Goal: Task Accomplishment & Management: Use online tool/utility

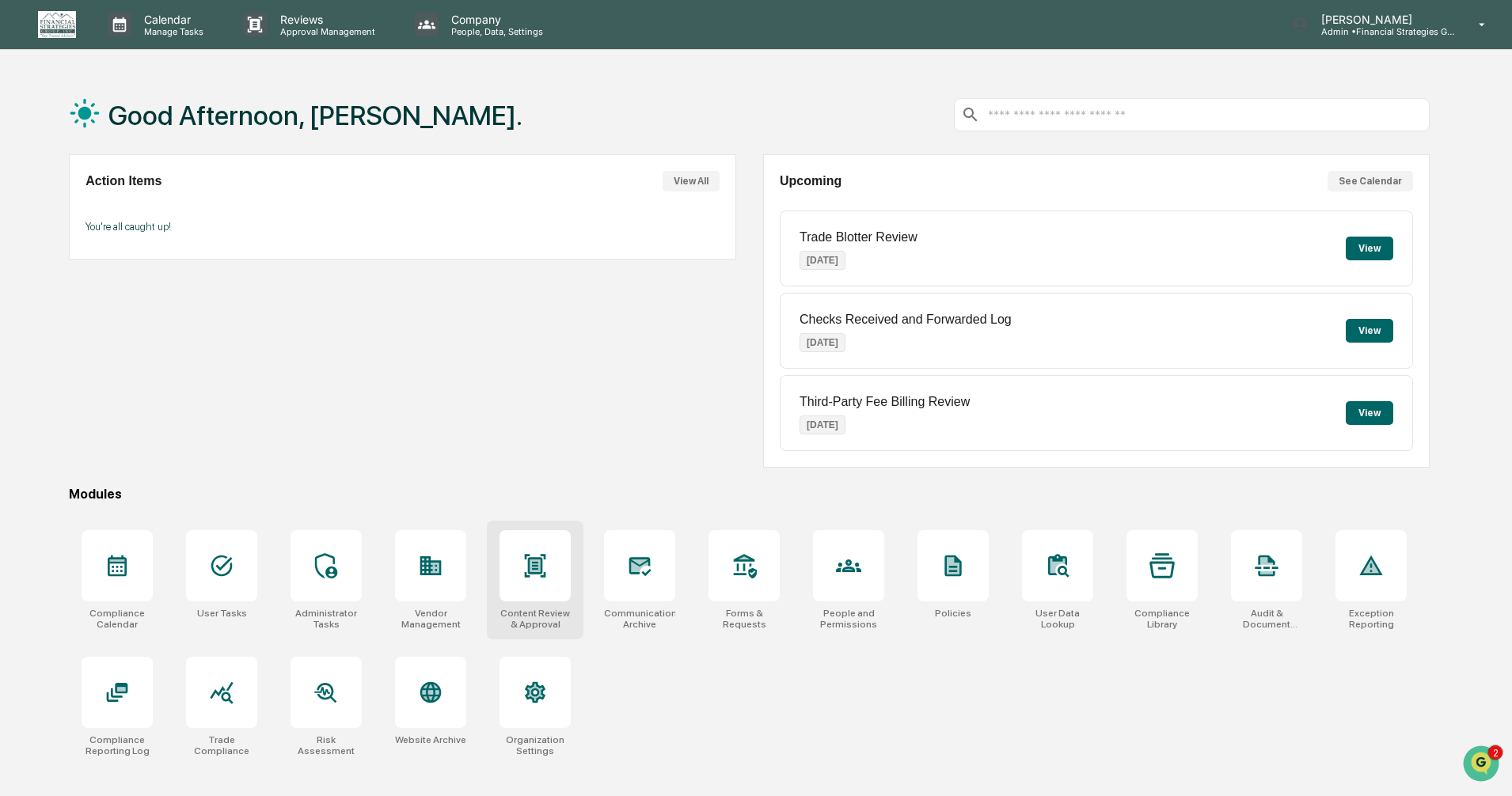
click at [527, 572] on icon at bounding box center [535, 566] width 25 height 25
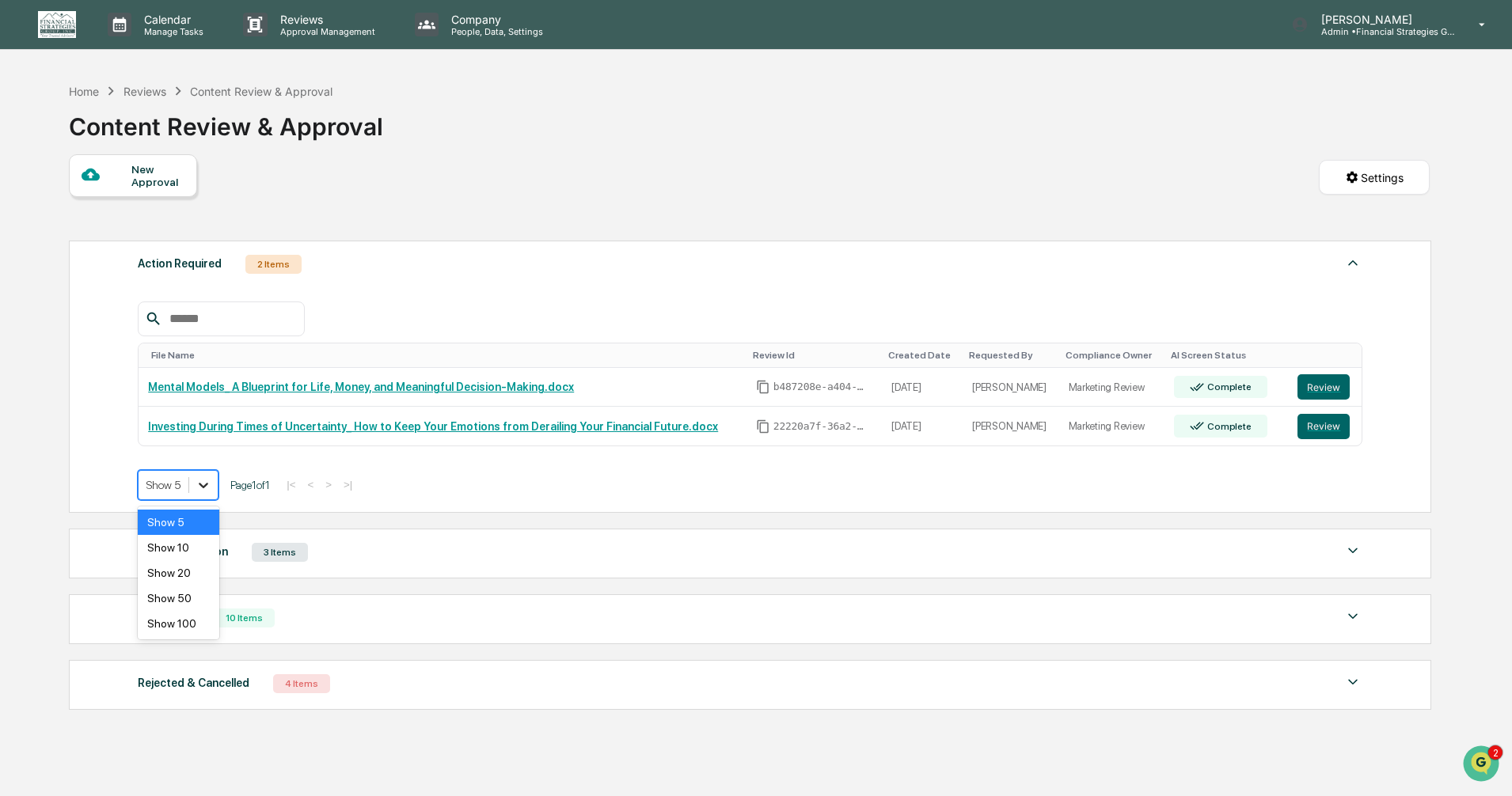
click at [200, 483] on icon at bounding box center [203, 485] width 16 height 16
click at [192, 552] on div "Show 10" at bounding box center [179, 547] width 82 height 25
click at [1356, 621] on img at bounding box center [1353, 616] width 19 height 19
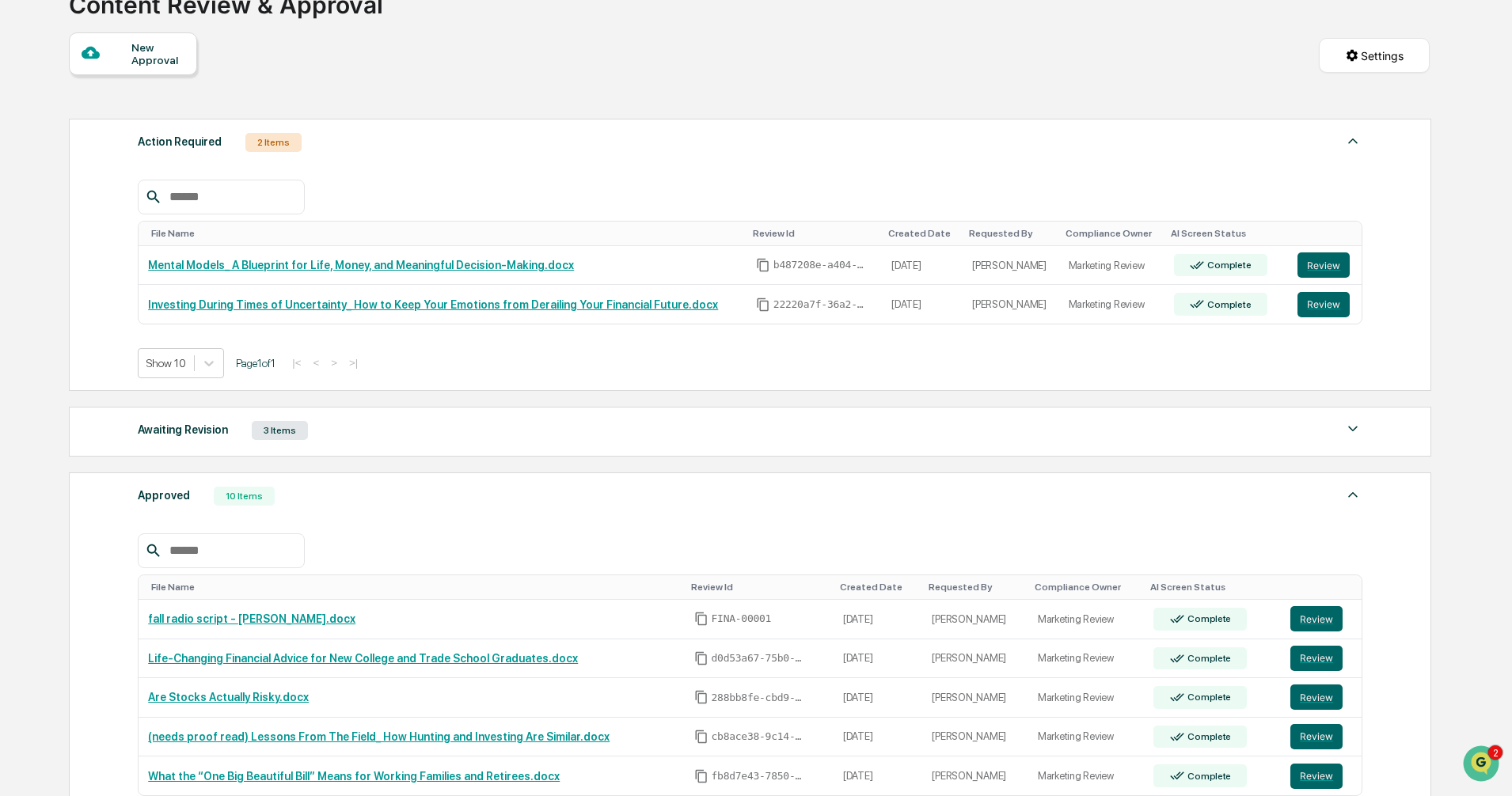
scroll to position [316, 0]
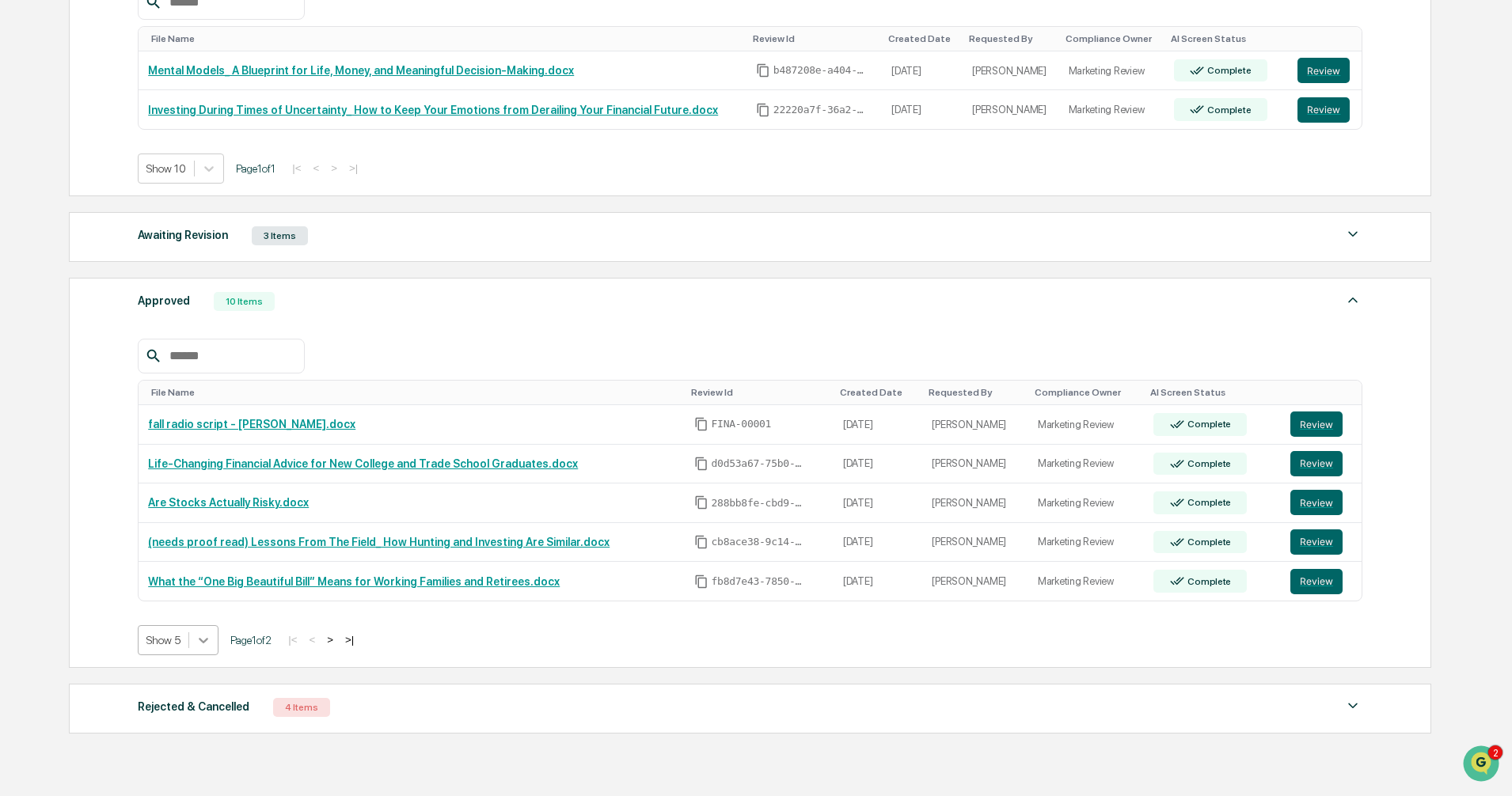
click at [208, 642] on icon at bounding box center [203, 639] width 16 height 16
click at [194, 722] on div "Show 20" at bounding box center [179, 728] width 82 height 25
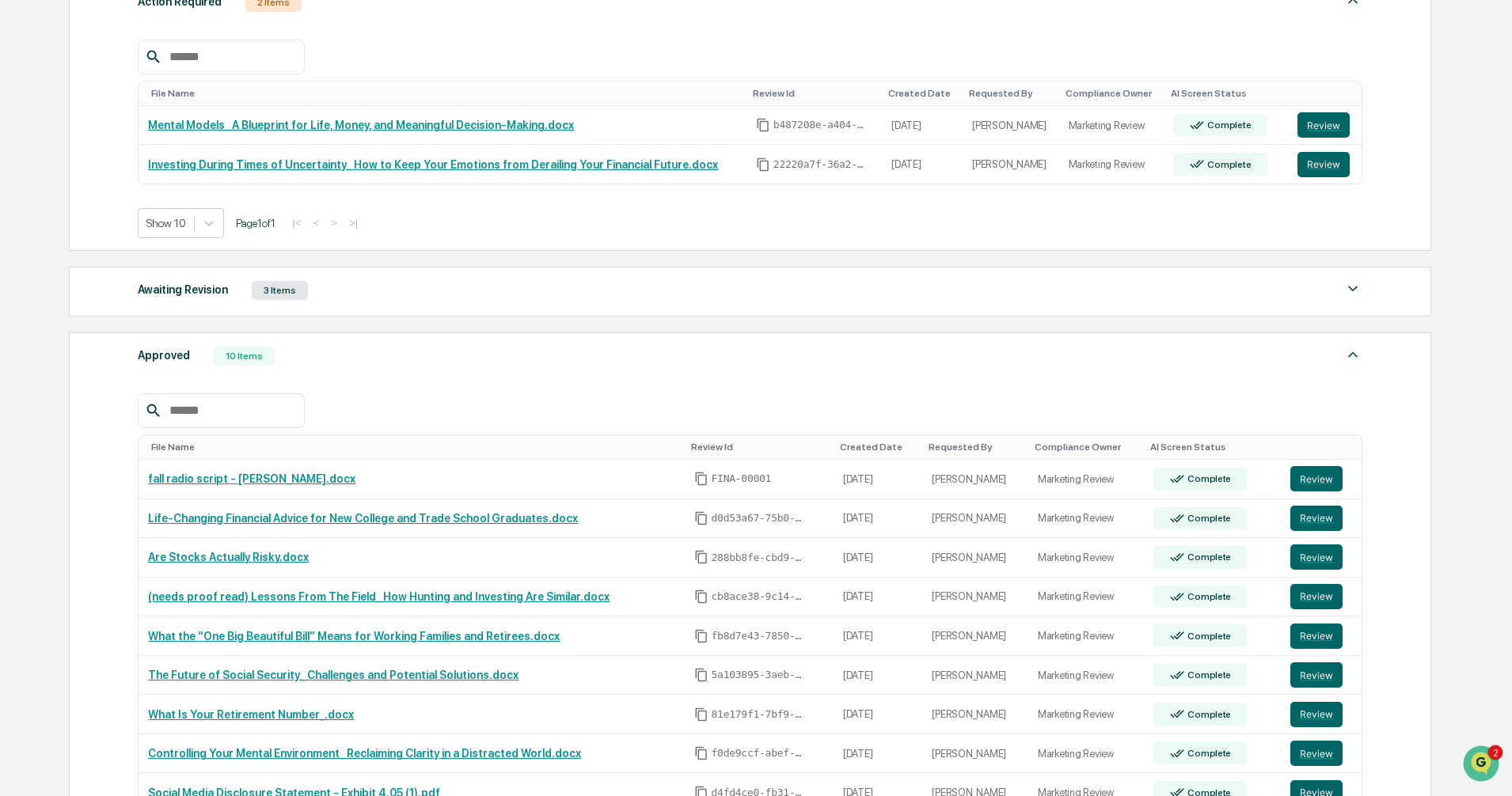
scroll to position [199, 0]
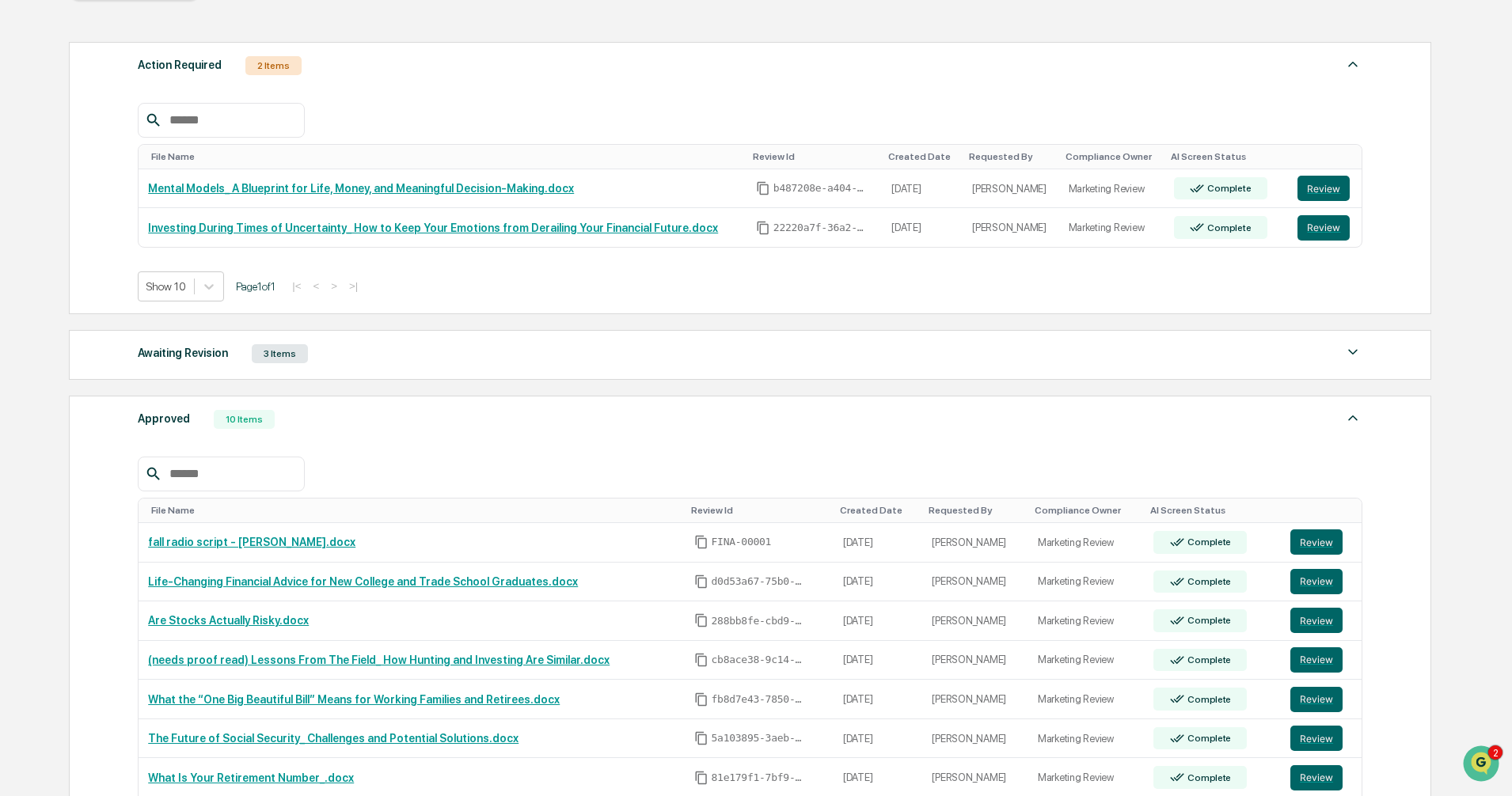
click at [1358, 355] on img at bounding box center [1353, 352] width 19 height 19
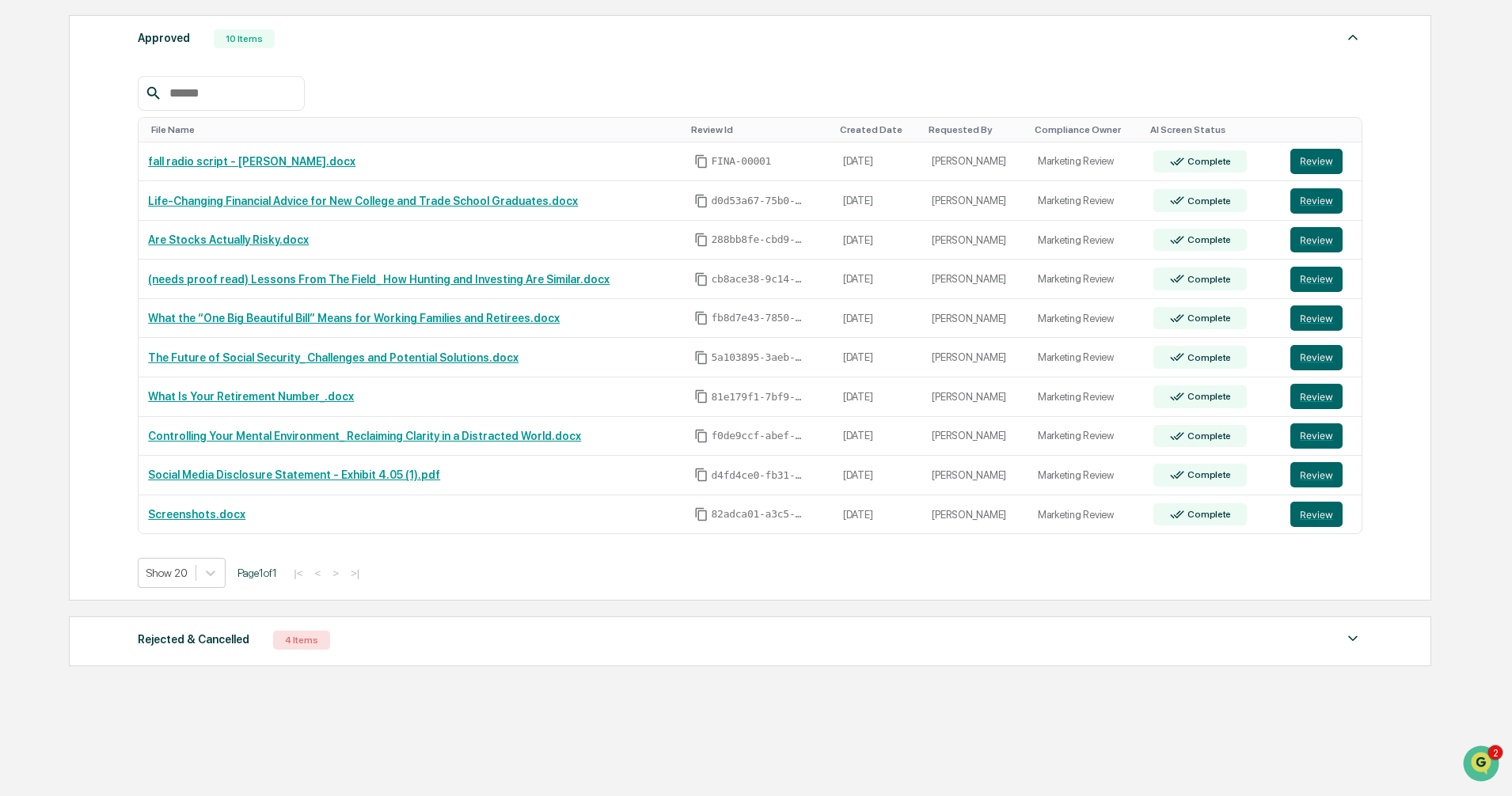
scroll to position [855, 0]
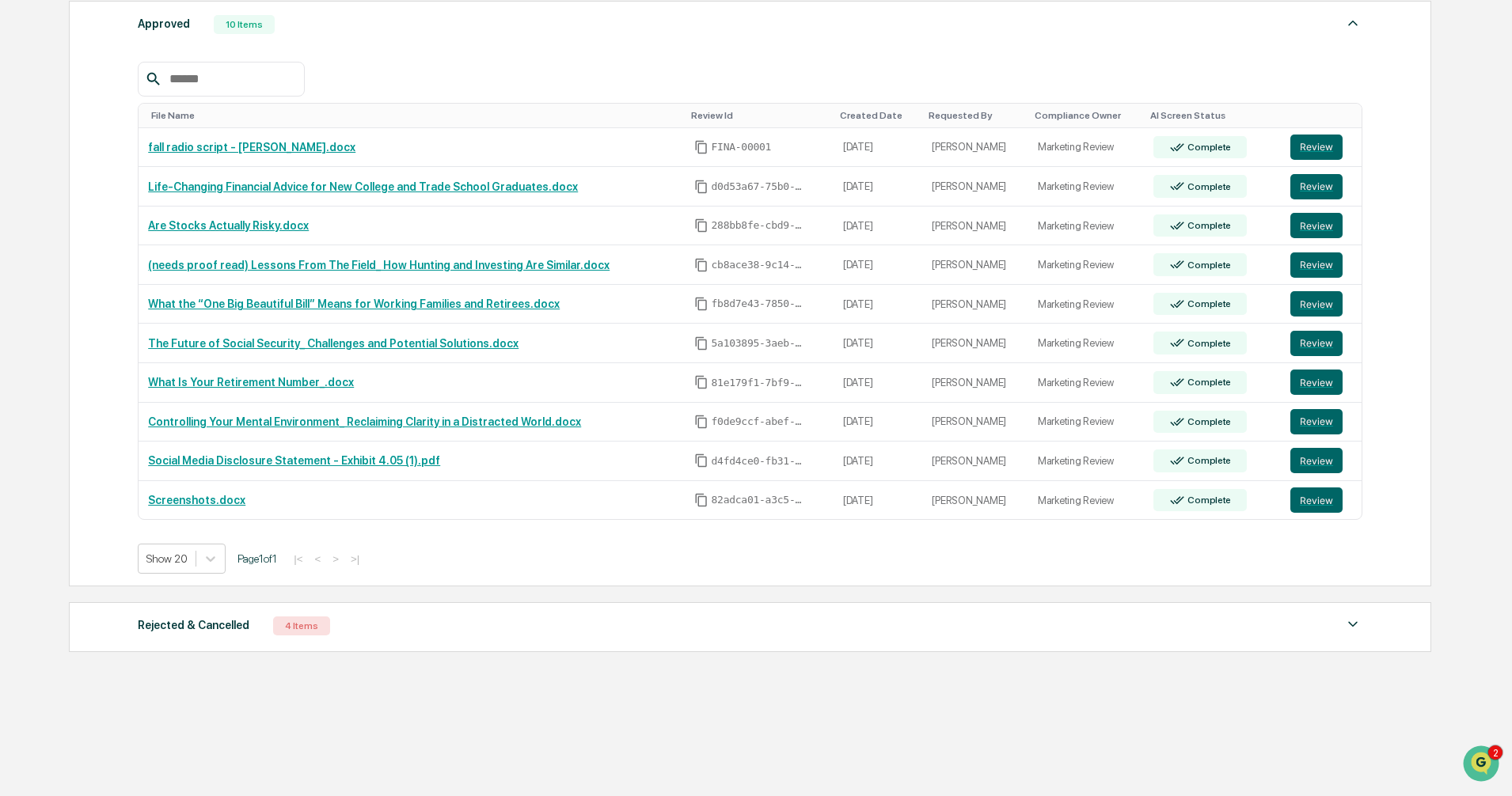
click at [1357, 626] on img at bounding box center [1353, 624] width 19 height 19
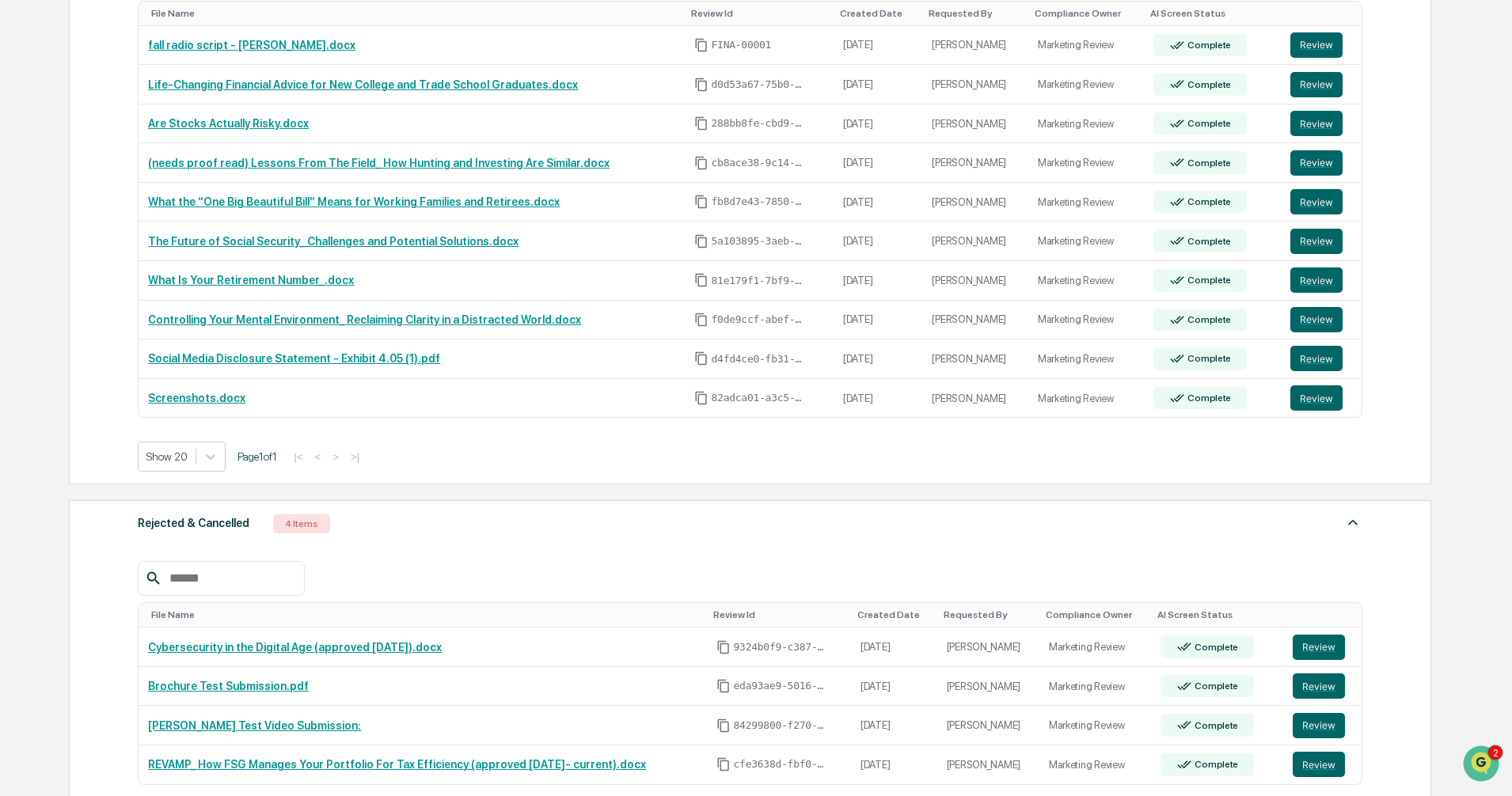
scroll to position [1092, 0]
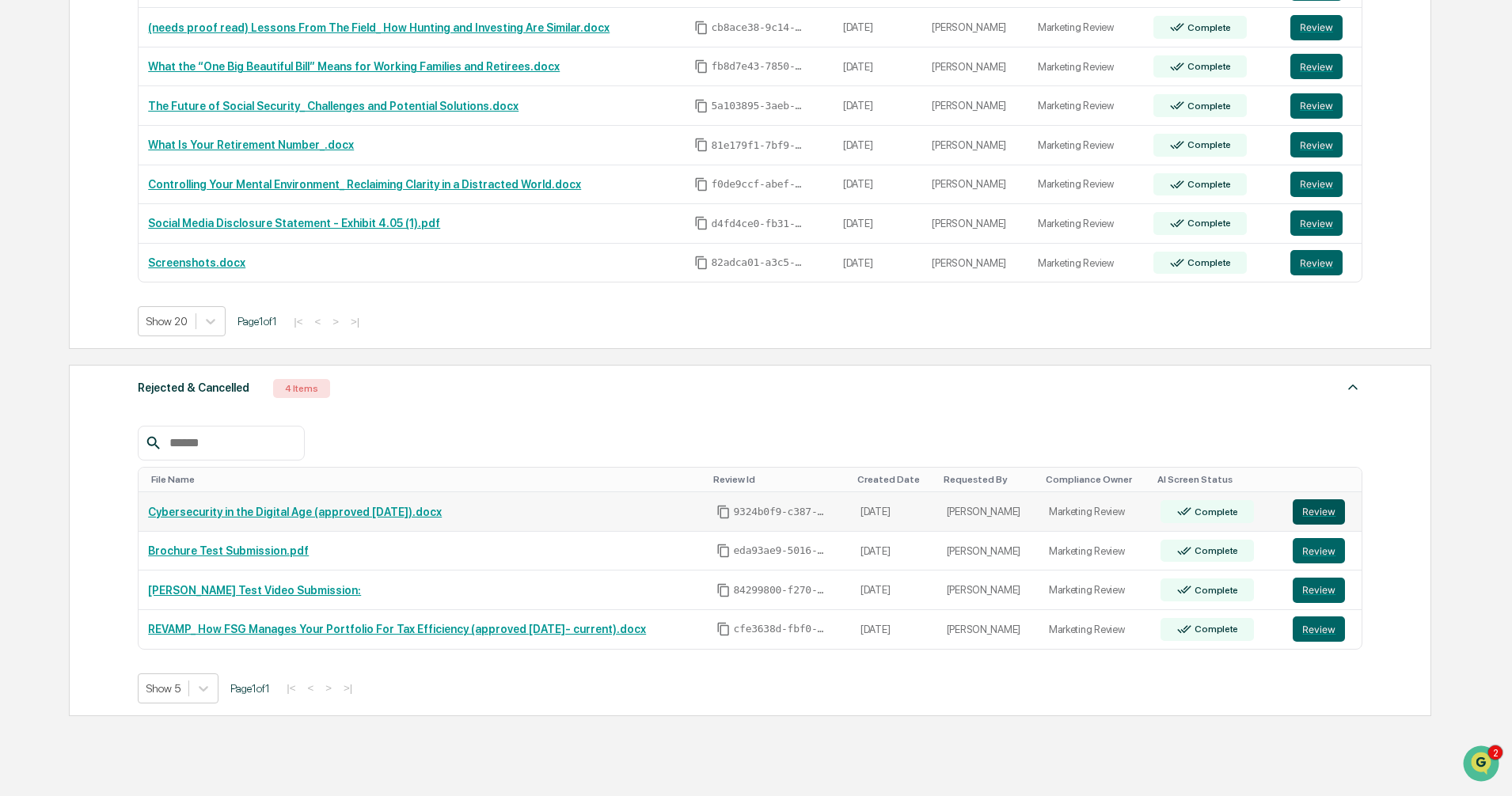
click at [1314, 514] on button "Review" at bounding box center [1318, 511] width 53 height 25
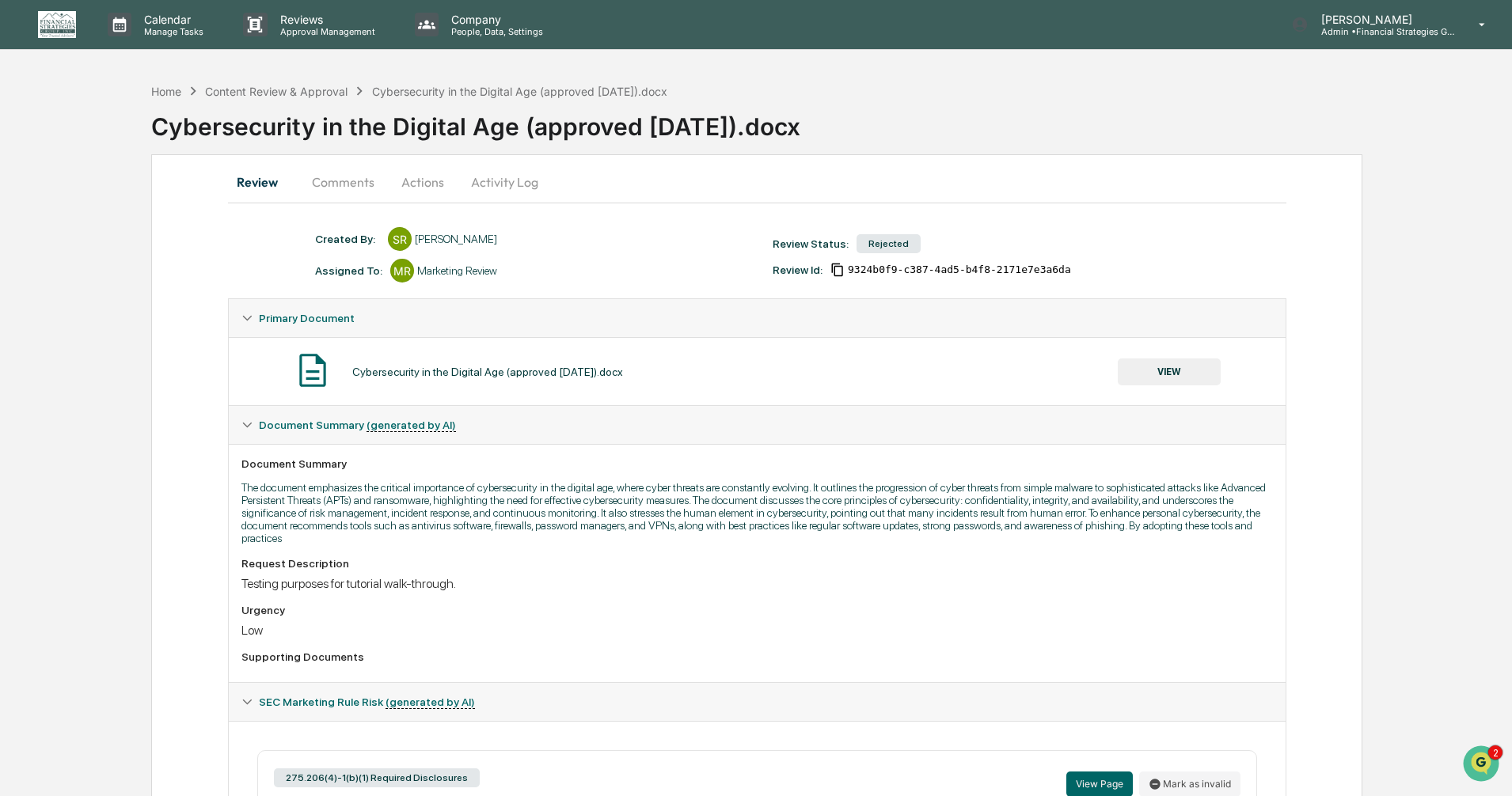
click at [417, 176] on button "Actions" at bounding box center [422, 182] width 71 height 38
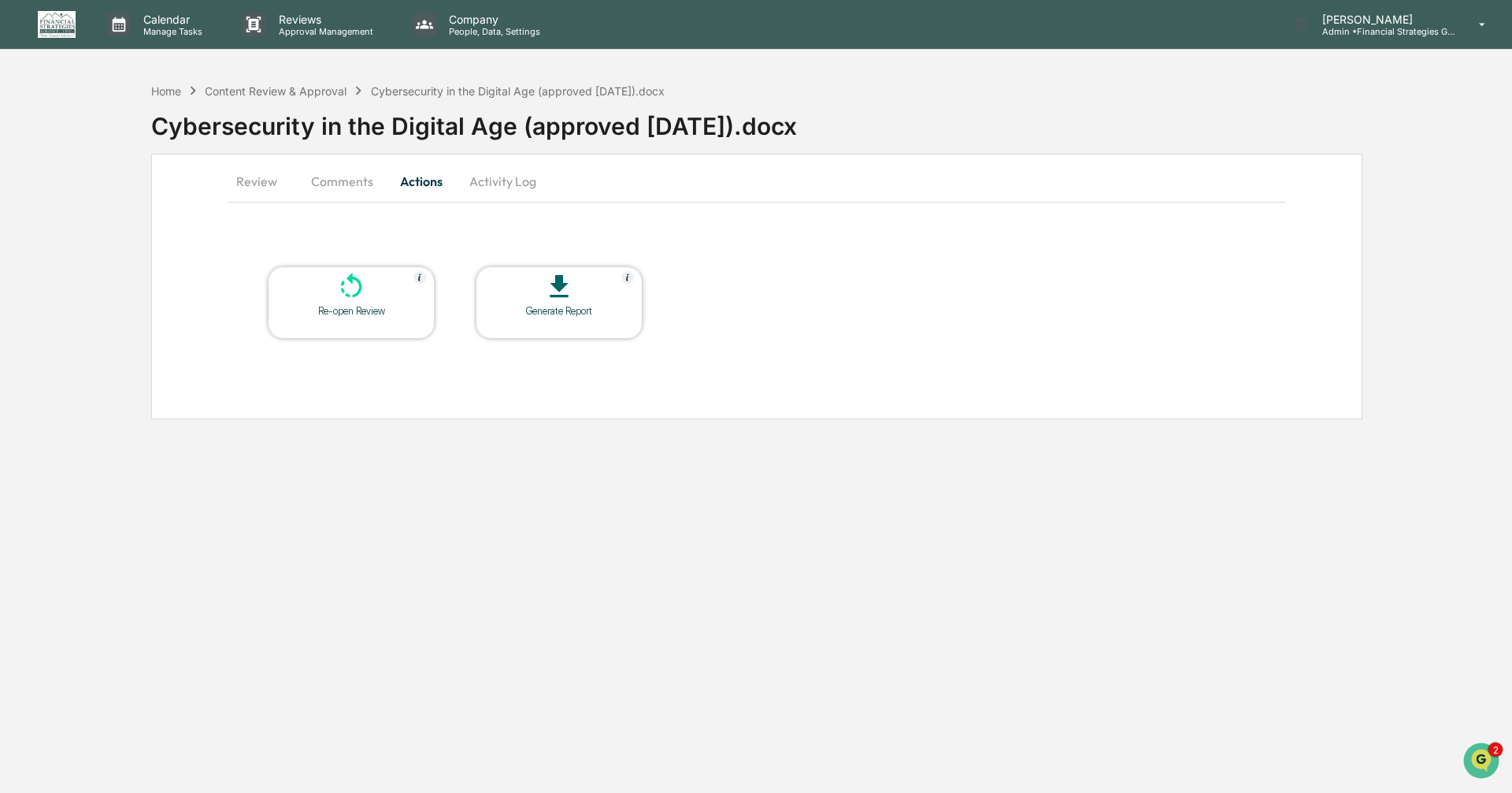
click at [491, 179] on button "Activity Log" at bounding box center [503, 181] width 92 height 38
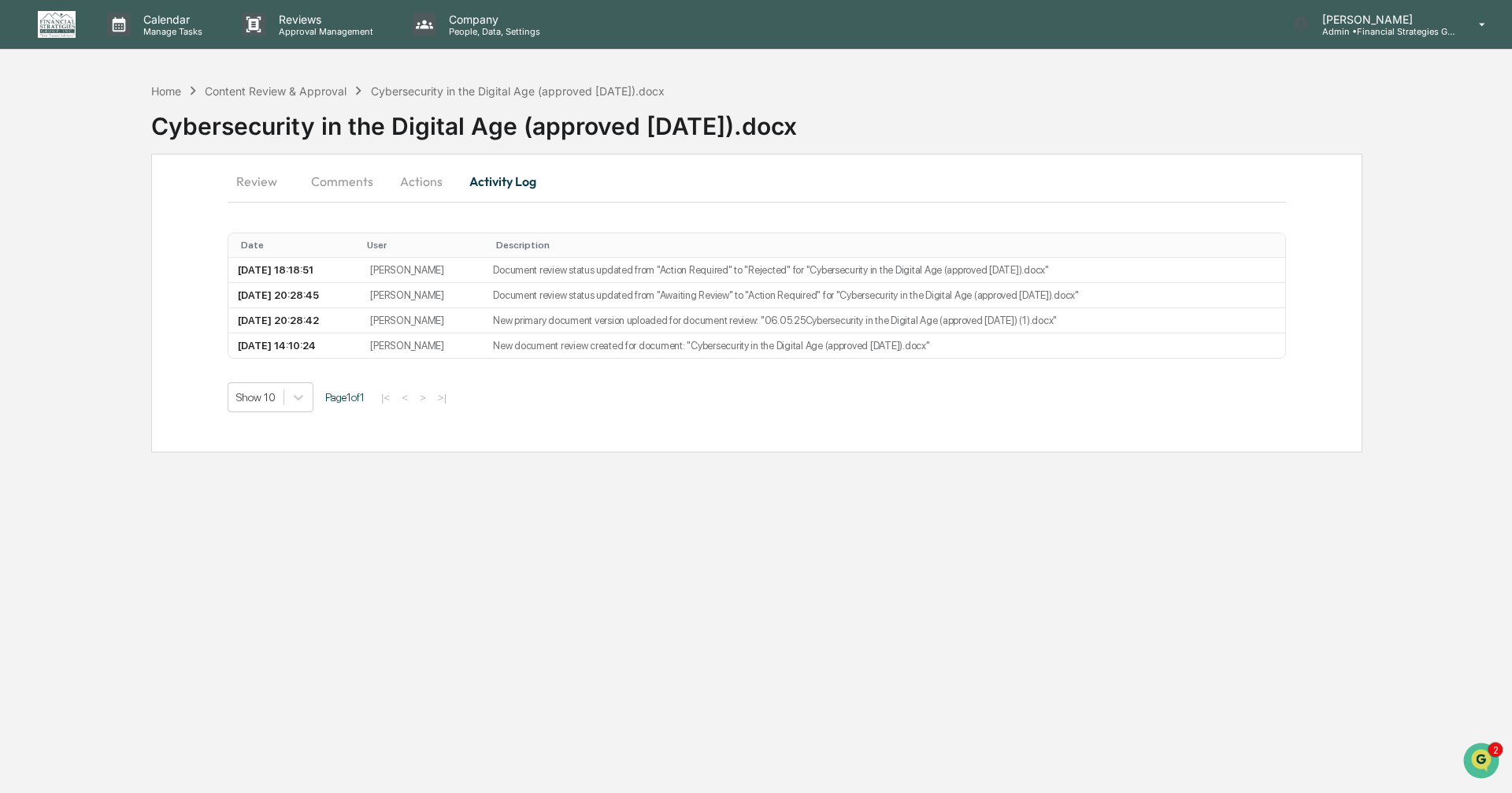
click at [341, 180] on button "Comments" at bounding box center [341, 181] width 87 height 38
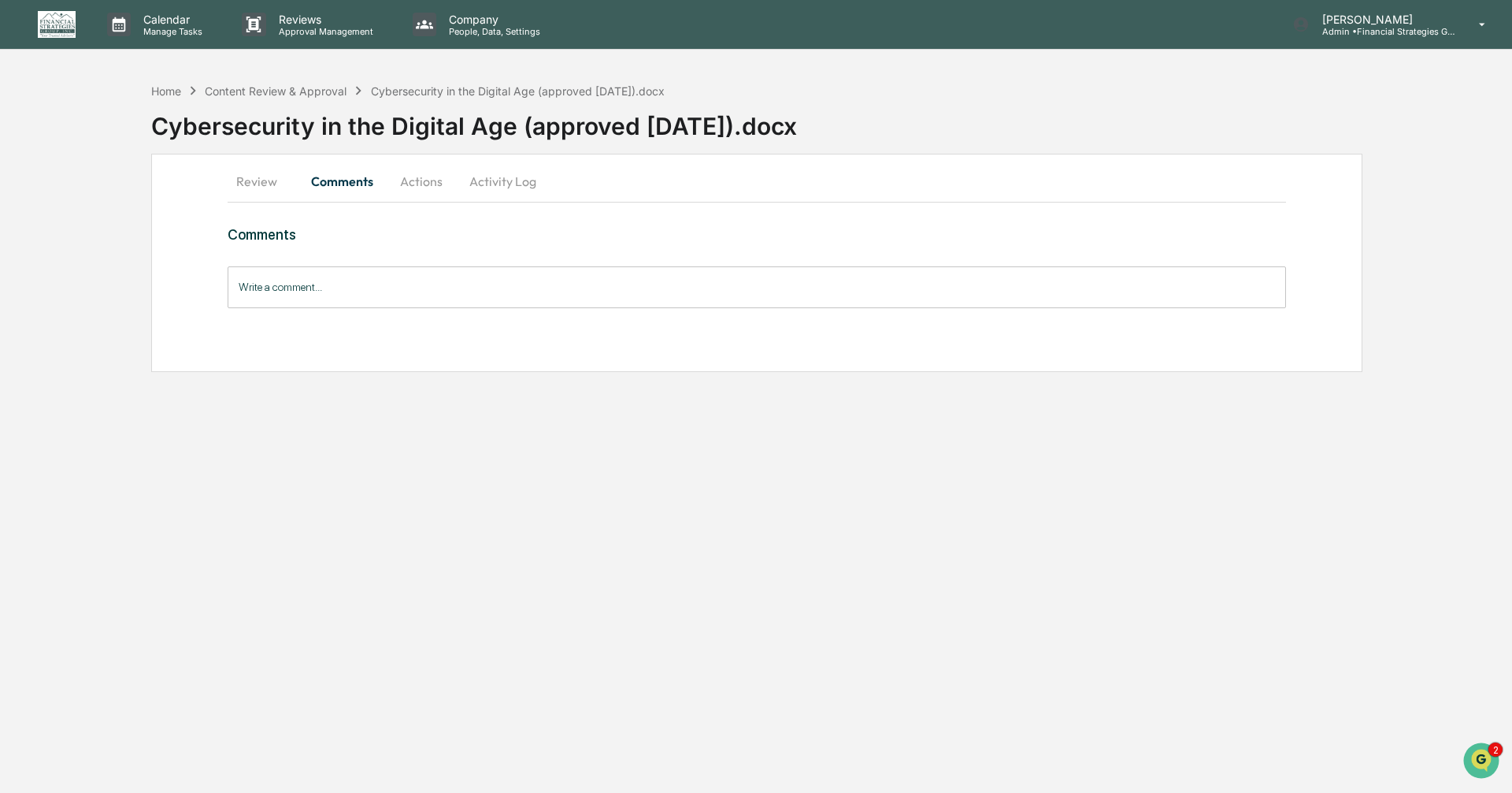
click at [263, 182] on button "Review" at bounding box center [263, 181] width 71 height 38
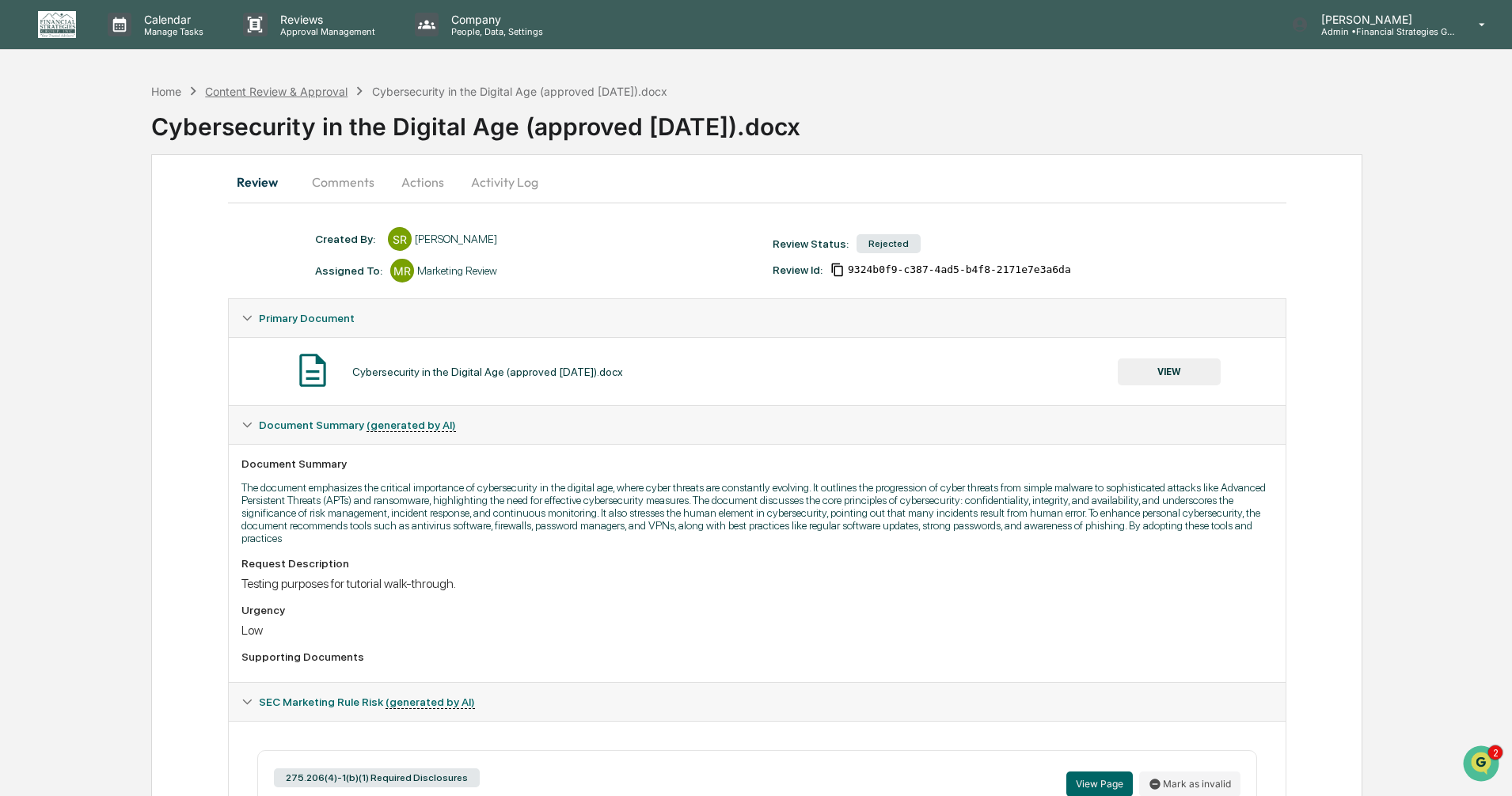
click at [225, 94] on div "Content Review & Approval" at bounding box center [276, 91] width 143 height 13
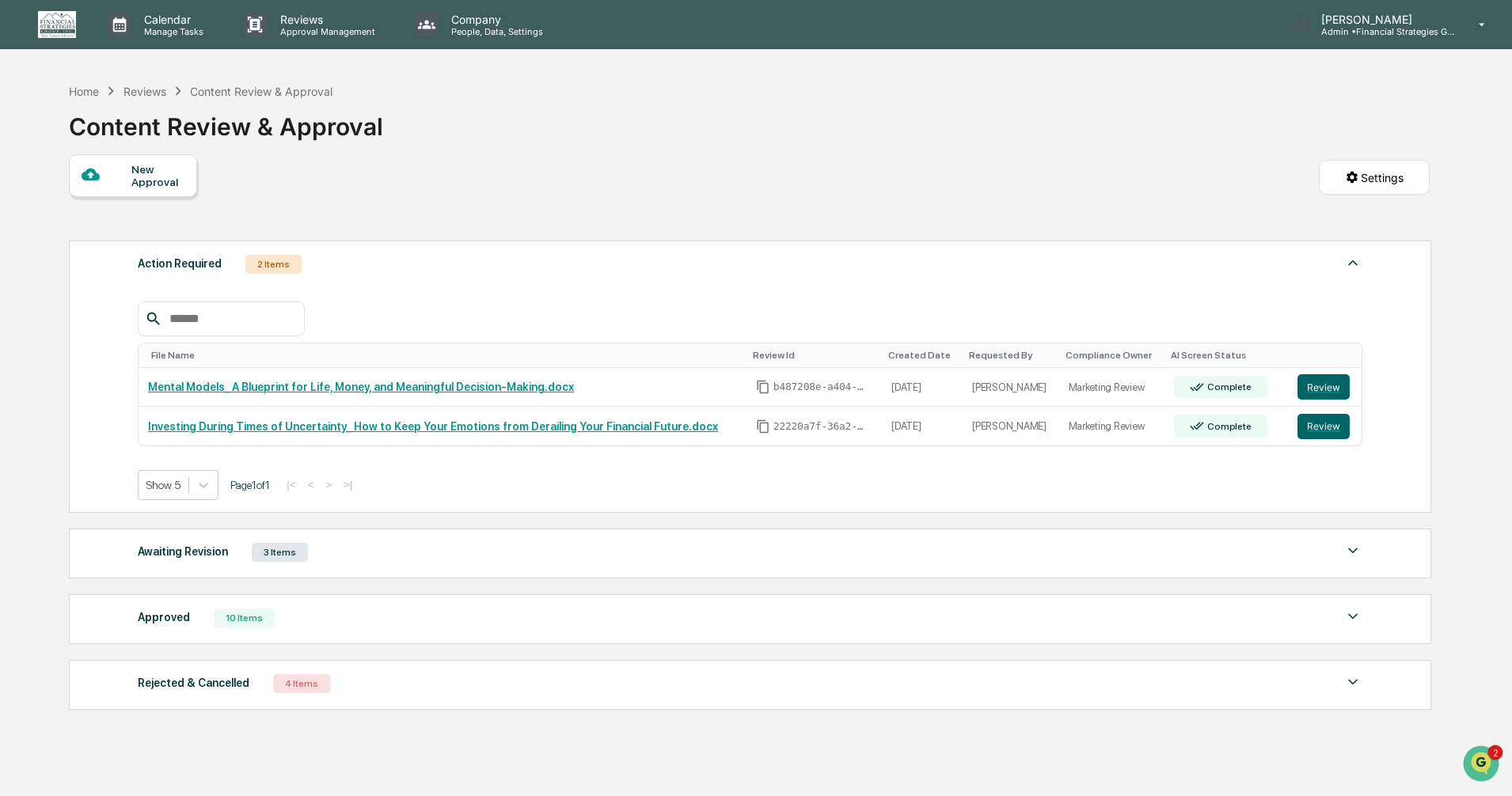
click at [1385, 170] on html "Calendar Manage Tasks Reviews Approval Management Company People, Data, Setting…" at bounding box center [756, 398] width 1512 height 796
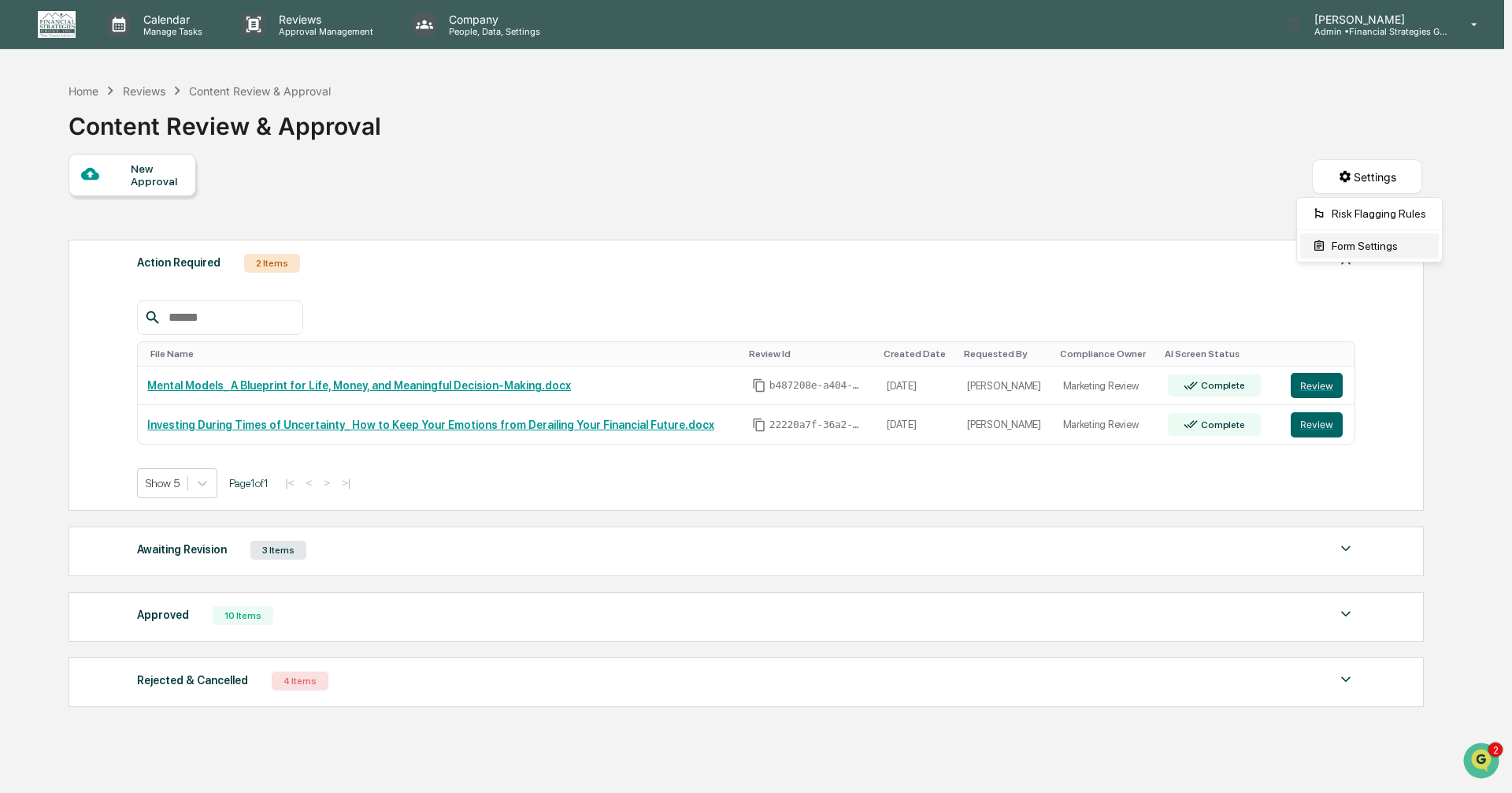
click at [1339, 250] on div "Form Settings" at bounding box center [1369, 246] width 139 height 25
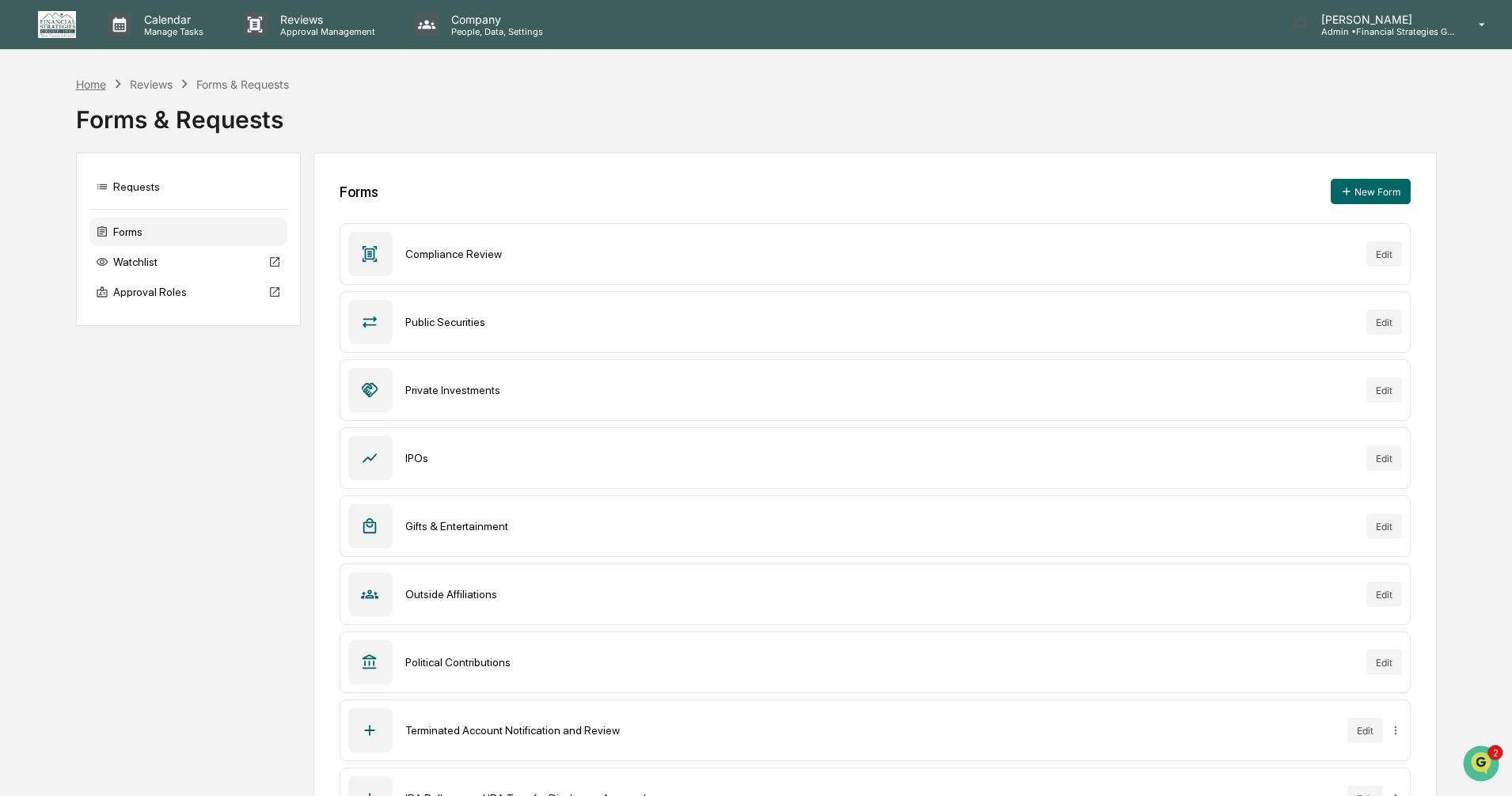
click at [82, 84] on div "Home" at bounding box center [91, 84] width 30 height 13
